Goal: Task Accomplishment & Management: Manage account settings

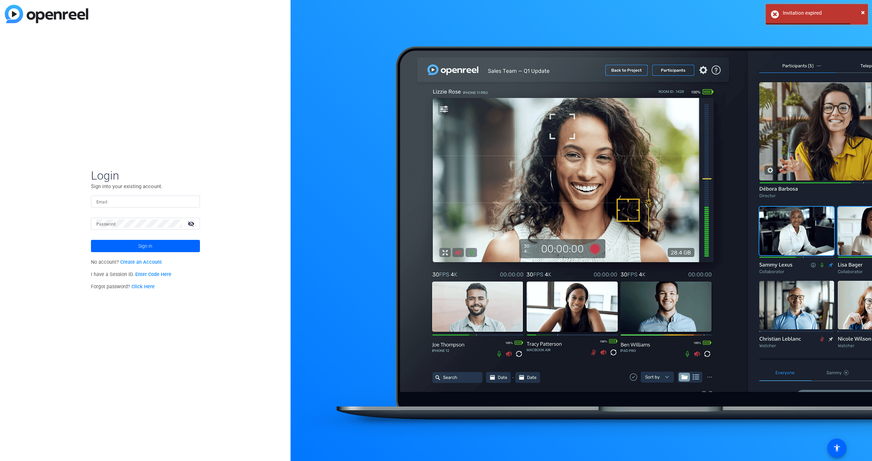
click at [170, 203] on input "Email" at bounding box center [145, 201] width 98 height 8
type input "[EMAIL_ADDRESS][DOMAIN_NAME]"
click at [141, 228] on div at bounding box center [139, 224] width 86 height 12
click at [155, 289] on div "Forgot password? Click Here" at bounding box center [145, 287] width 109 height 12
click at [151, 288] on link "Click Here" at bounding box center [143, 287] width 23 height 6
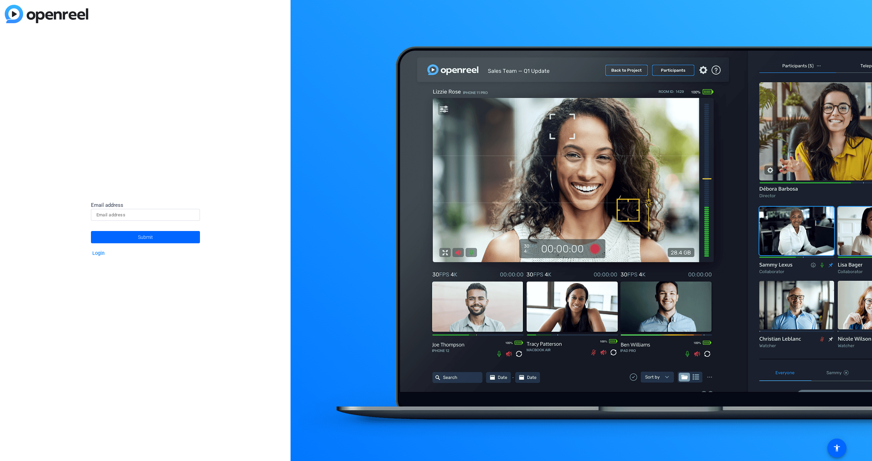
click at [140, 216] on input at bounding box center [145, 215] width 98 height 8
type input "[EMAIL_ADDRESS][DOMAIN_NAME]"
click at [152, 239] on span "Submit" at bounding box center [145, 237] width 15 height 17
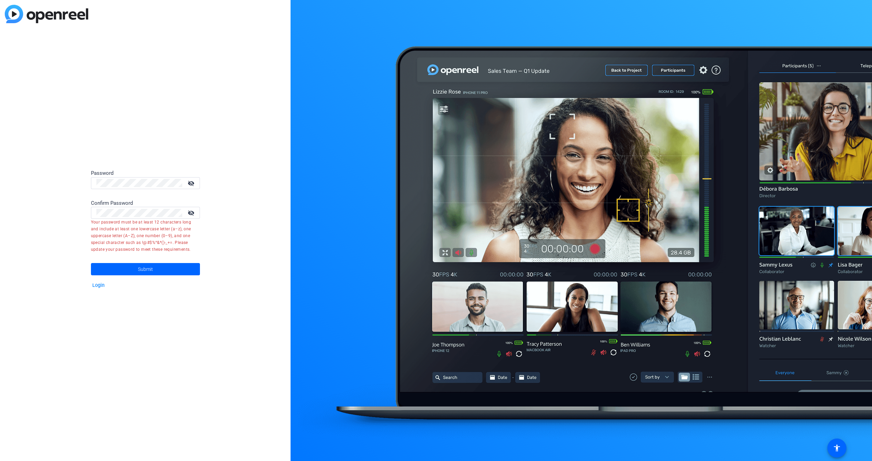
drag, startPoint x: 58, startPoint y: 183, endPoint x: 23, endPoint y: 182, distance: 34.8
click at [23, 182] on div "Password visibility_off Confirm Password visibility_off Your password must be a…" at bounding box center [145, 230] width 291 height 461
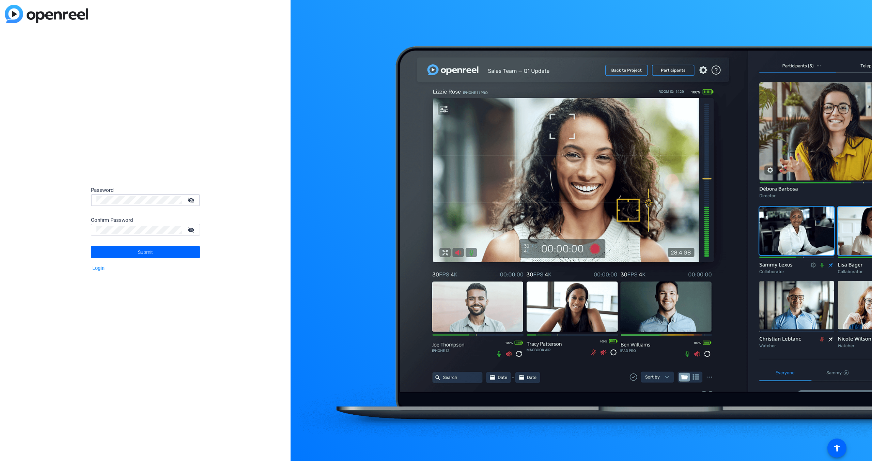
drag, startPoint x: 117, startPoint y: 190, endPoint x: 71, endPoint y: 186, distance: 45.9
click at [71, 186] on div "Password visibility_off Confirm Password visibility_off Submit Login" at bounding box center [145, 230] width 291 height 461
click at [149, 251] on span "Submit" at bounding box center [145, 252] width 15 height 17
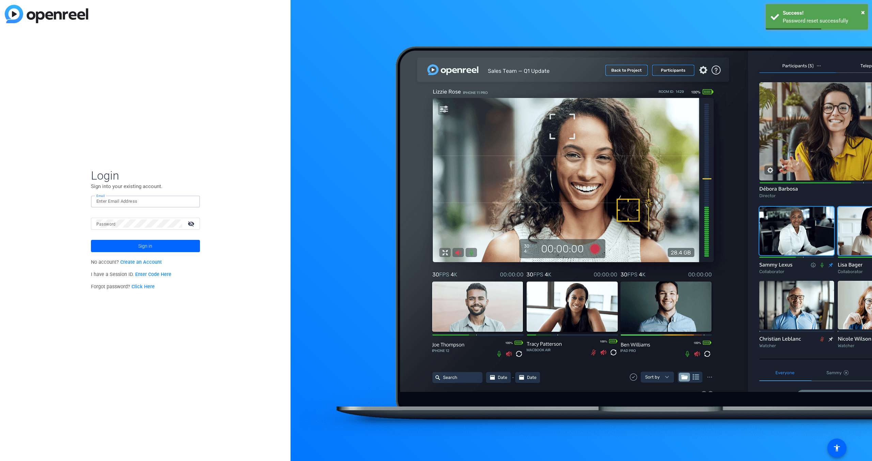
click at [143, 204] on input "Email" at bounding box center [145, 201] width 98 height 8
type input "[EMAIL_ADDRESS][DOMAIN_NAME]"
drag, startPoint x: 144, startPoint y: 205, endPoint x: 146, endPoint y: 217, distance: 11.5
click at [146, 217] on mat-form-field "Email abrobro@amazon.com" at bounding box center [145, 207] width 109 height 22
click at [91, 240] on button "Sign in" at bounding box center [145, 246] width 109 height 12
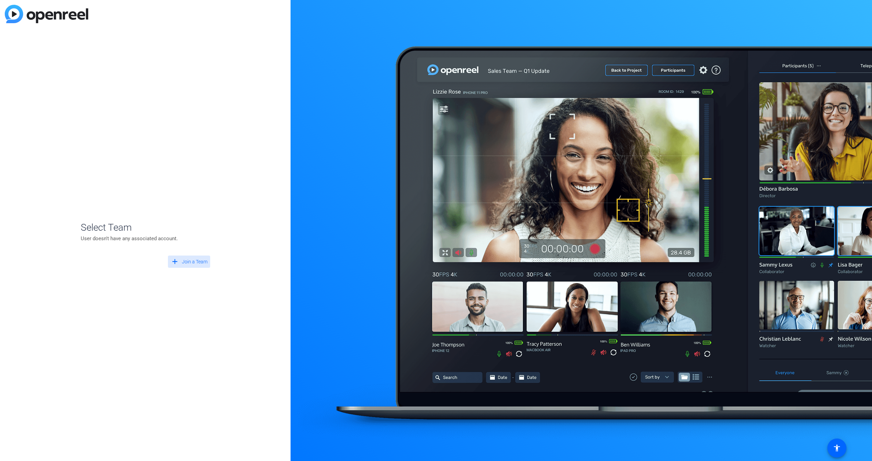
click at [188, 260] on span "Join a Team" at bounding box center [195, 261] width 26 height 7
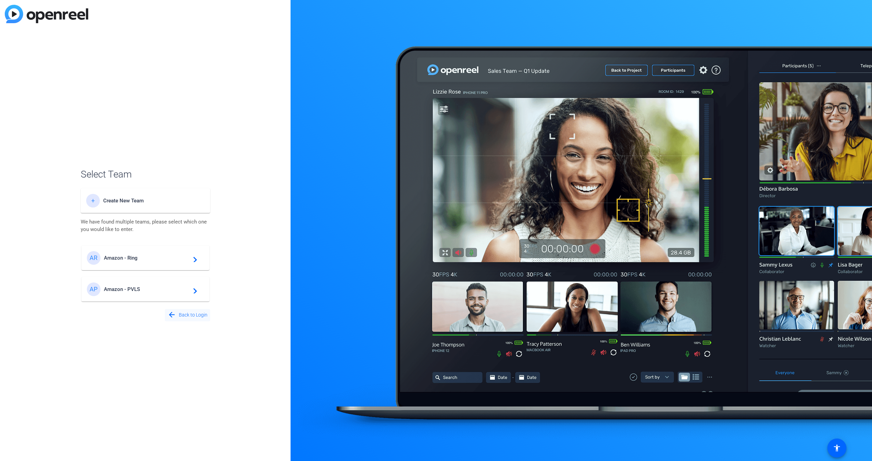
click at [198, 316] on span "Back to Login" at bounding box center [193, 314] width 29 height 7
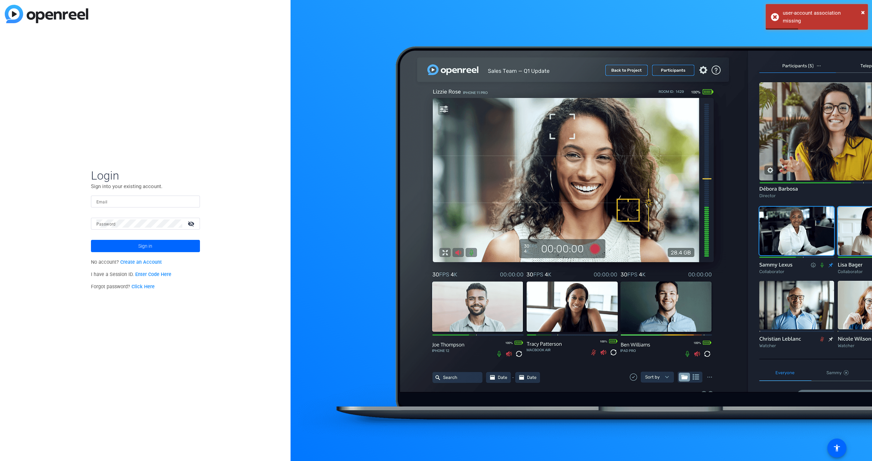
click at [99, 212] on mat-form-field "Email" at bounding box center [145, 207] width 109 height 22
click at [109, 198] on input "Email" at bounding box center [145, 201] width 98 height 8
type input "[EMAIL_ADDRESS][DOMAIN_NAME]"
click at [91, 240] on button "Sign in" at bounding box center [145, 246] width 109 height 12
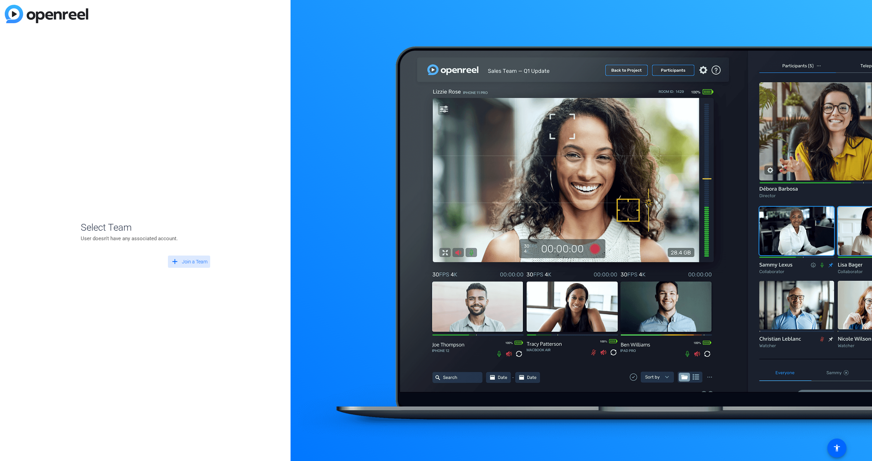
click at [180, 260] on span at bounding box center [189, 262] width 42 height 16
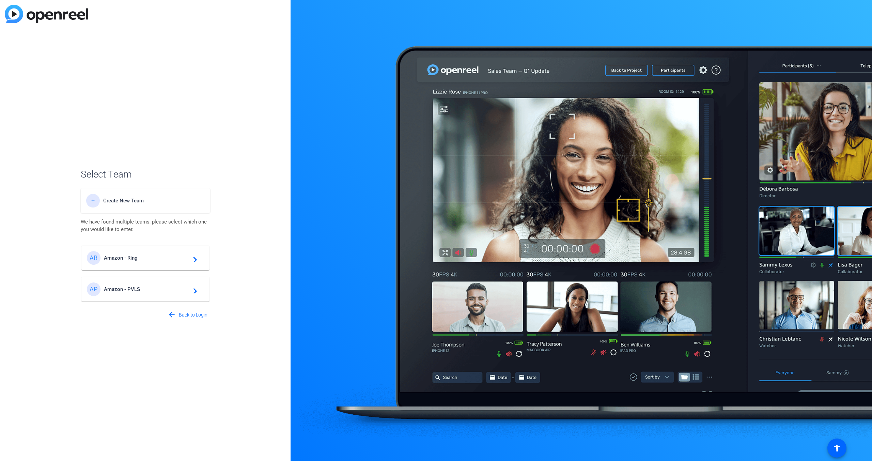
click at [221, 341] on div "Select Team + Create New Team We have found multiple teams, please select which…" at bounding box center [145, 230] width 291 height 461
